Goal: Navigation & Orientation: Find specific page/section

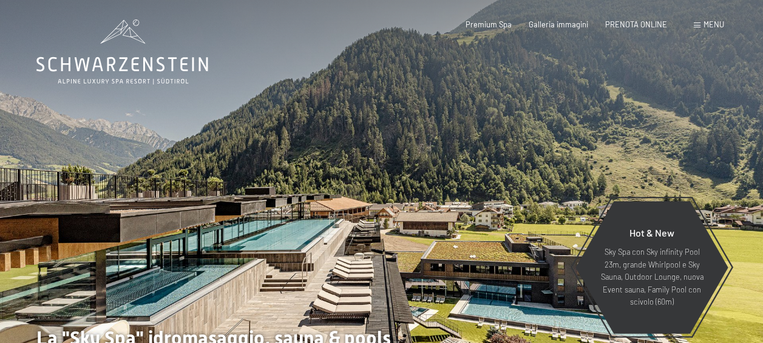
click at [698, 26] on span at bounding box center [697, 24] width 7 height 5
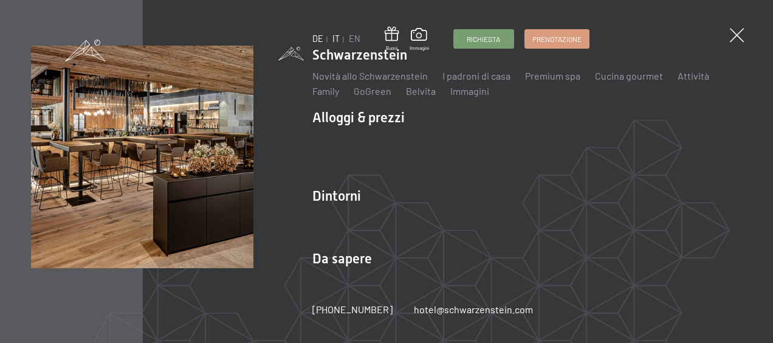
click at [313, 41] on link "DE" at bounding box center [317, 38] width 11 height 10
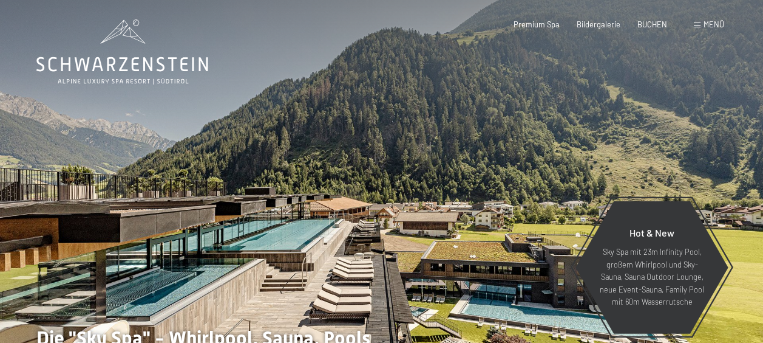
click at [698, 22] on div "Menü" at bounding box center [709, 24] width 30 height 11
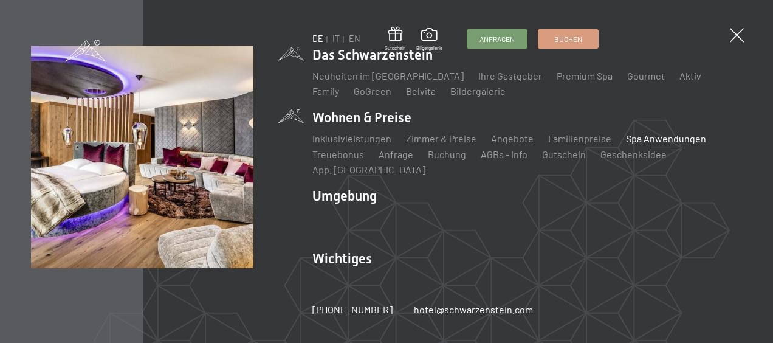
click at [641, 144] on link "Spa Anwendungen" at bounding box center [666, 138] width 80 height 12
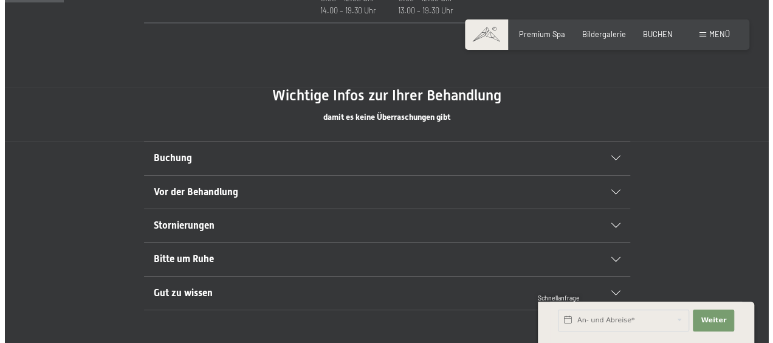
scroll to position [425, 0]
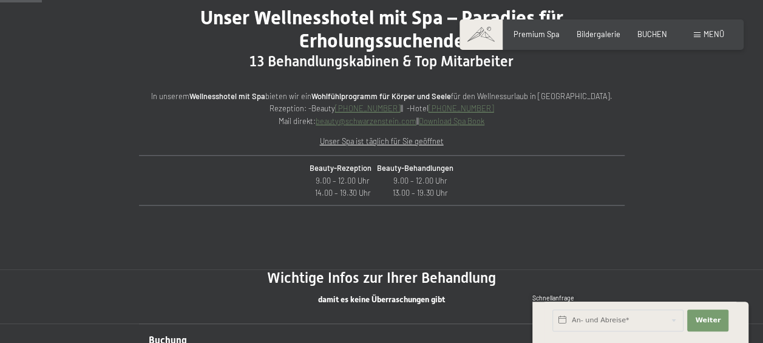
click at [697, 36] on span at bounding box center [697, 34] width 7 height 5
